Goal: Task Accomplishment & Management: Use online tool/utility

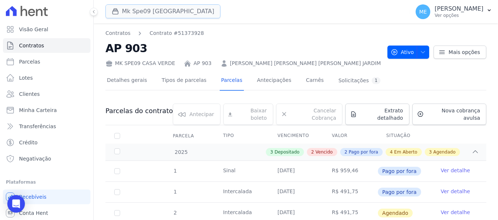
click at [149, 13] on button "Mk Spe09 Casa Verde" at bounding box center [163, 11] width 115 height 14
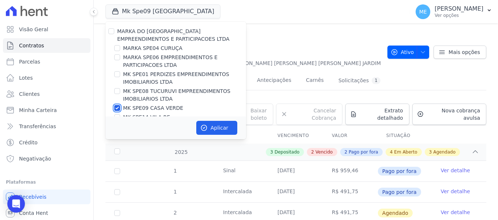
click at [117, 108] on input "MK SPE09 CASA VERDE" at bounding box center [117, 108] width 6 height 6
checkbox input "false"
click at [118, 50] on input "MARKA SPE04 CURUÇA" at bounding box center [117, 48] width 6 height 6
checkbox input "true"
click at [216, 127] on button "Aplicar" at bounding box center [216, 128] width 41 height 14
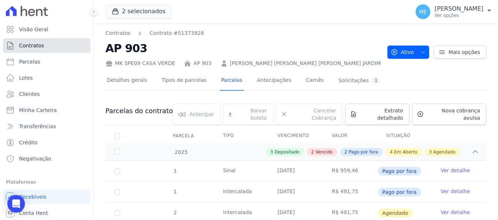
click at [49, 44] on link "Contratos" at bounding box center [47, 45] width 88 height 15
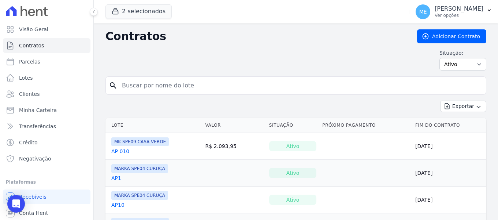
click at [218, 89] on input "search" at bounding box center [301, 85] width 366 height 15
type input "508"
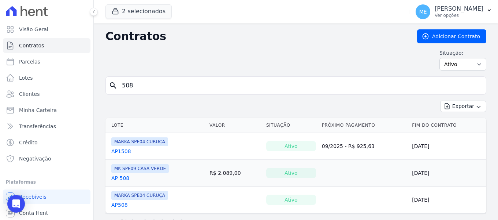
click at [118, 203] on link "AP508" at bounding box center [119, 204] width 16 height 7
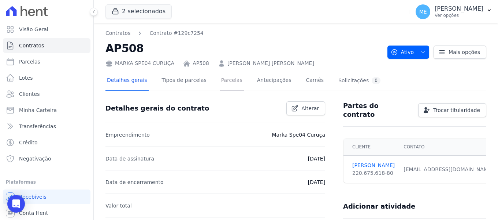
click at [226, 84] on link "Parcelas" at bounding box center [232, 80] width 24 height 19
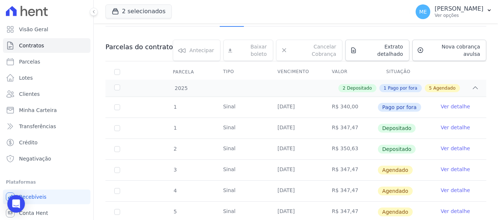
scroll to position [110, 0]
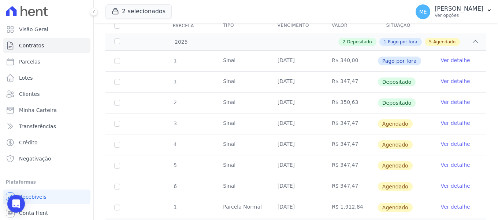
click at [454, 119] on link "Ver detalhe" at bounding box center [455, 122] width 29 height 7
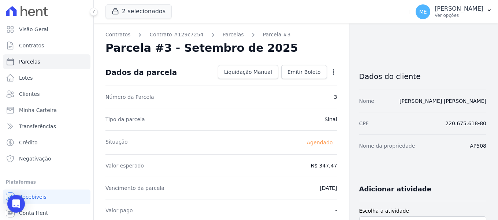
click at [332, 75] on icon "button" at bounding box center [333, 71] width 7 height 7
click at [296, 80] on link "Alterar" at bounding box center [302, 81] width 64 height 13
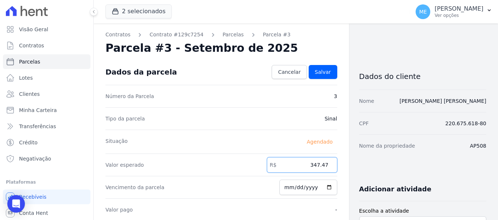
click at [324, 164] on input "347.47" at bounding box center [302, 164] width 70 height 15
type input "352.46"
click at [320, 71] on span "Salvar" at bounding box center [323, 71] width 16 height 7
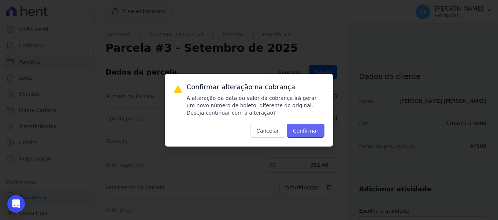
click at [307, 127] on button "Confirmar" at bounding box center [306, 130] width 38 height 14
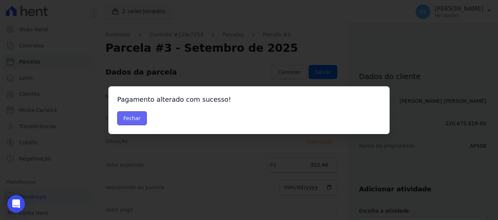
click at [120, 117] on button "Fechar" at bounding box center [132, 118] width 30 height 14
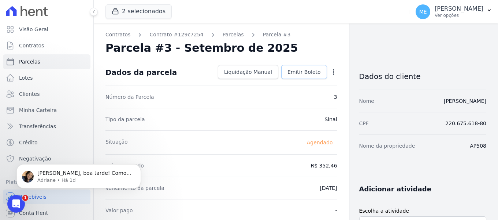
click at [303, 74] on span "Emitir Boleto" at bounding box center [304, 71] width 33 height 7
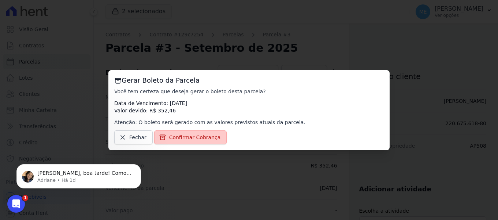
click at [207, 139] on span "Confirmar Cobrança" at bounding box center [195, 136] width 52 height 7
click at [191, 135] on span "Confirmar Cobrança" at bounding box center [195, 136] width 52 height 7
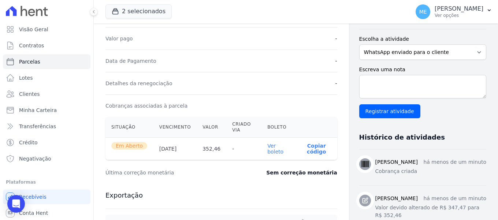
scroll to position [183, 0]
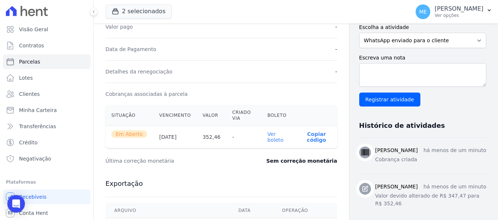
click at [270, 140] on link "Ver boleto" at bounding box center [276, 137] width 16 height 12
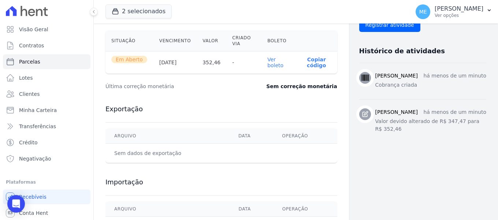
scroll to position [38, 0]
